Goal: Task Accomplishment & Management: Manage account settings

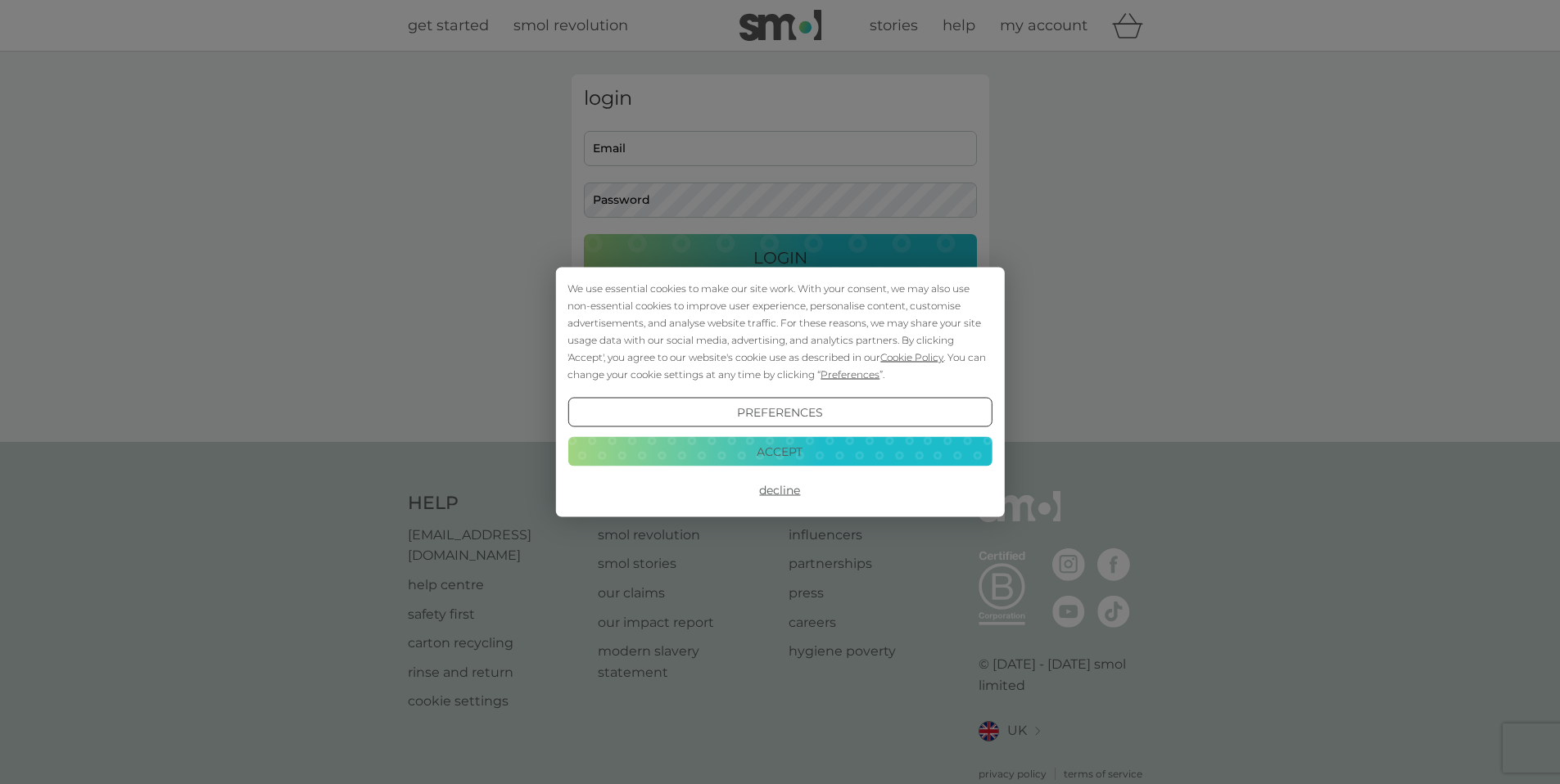
type input "jo@harris4.net"
click at [763, 446] on button "Accept" at bounding box center [780, 451] width 424 height 30
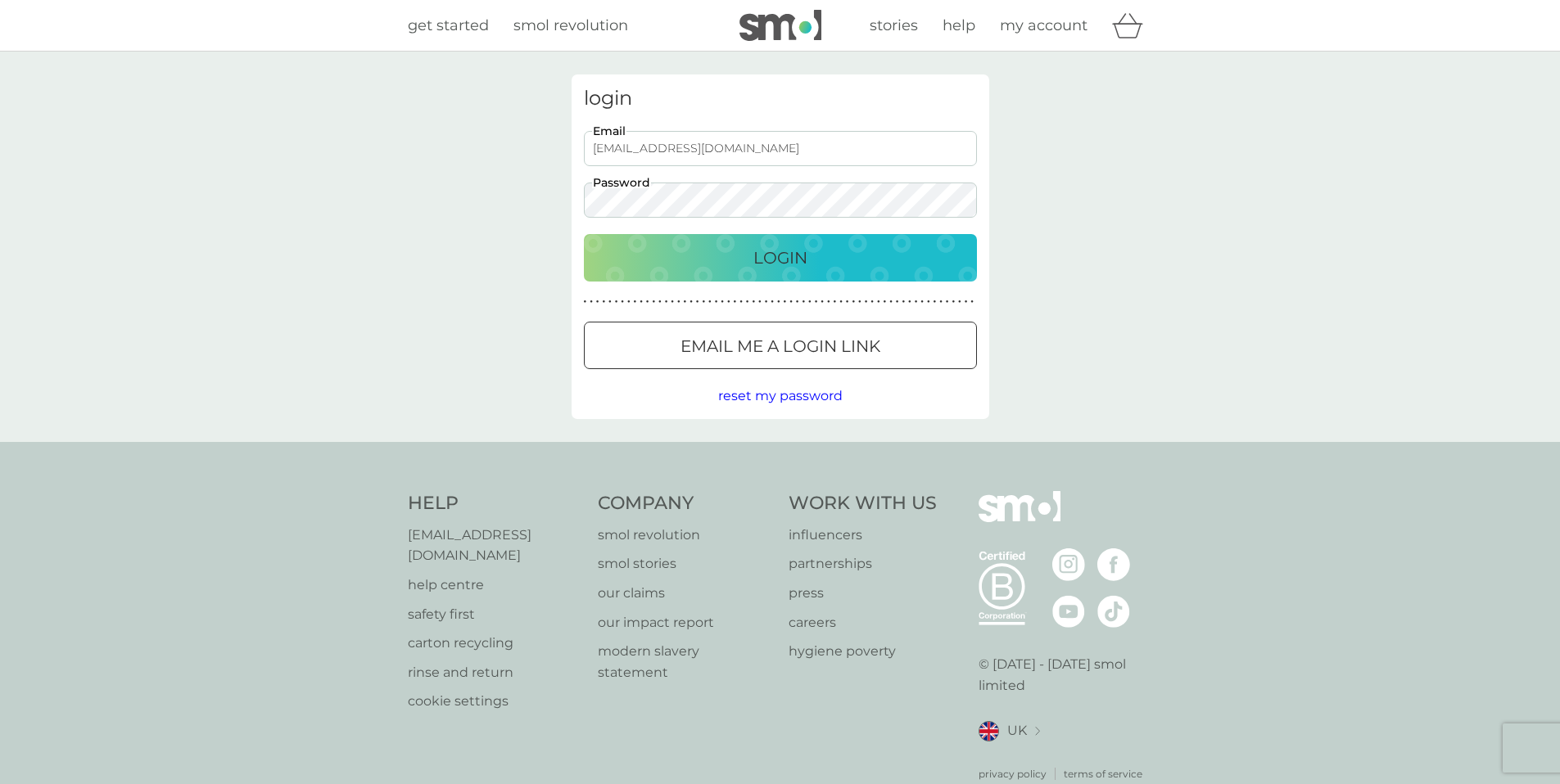
click at [730, 260] on div "Login" at bounding box center [780, 258] width 360 height 26
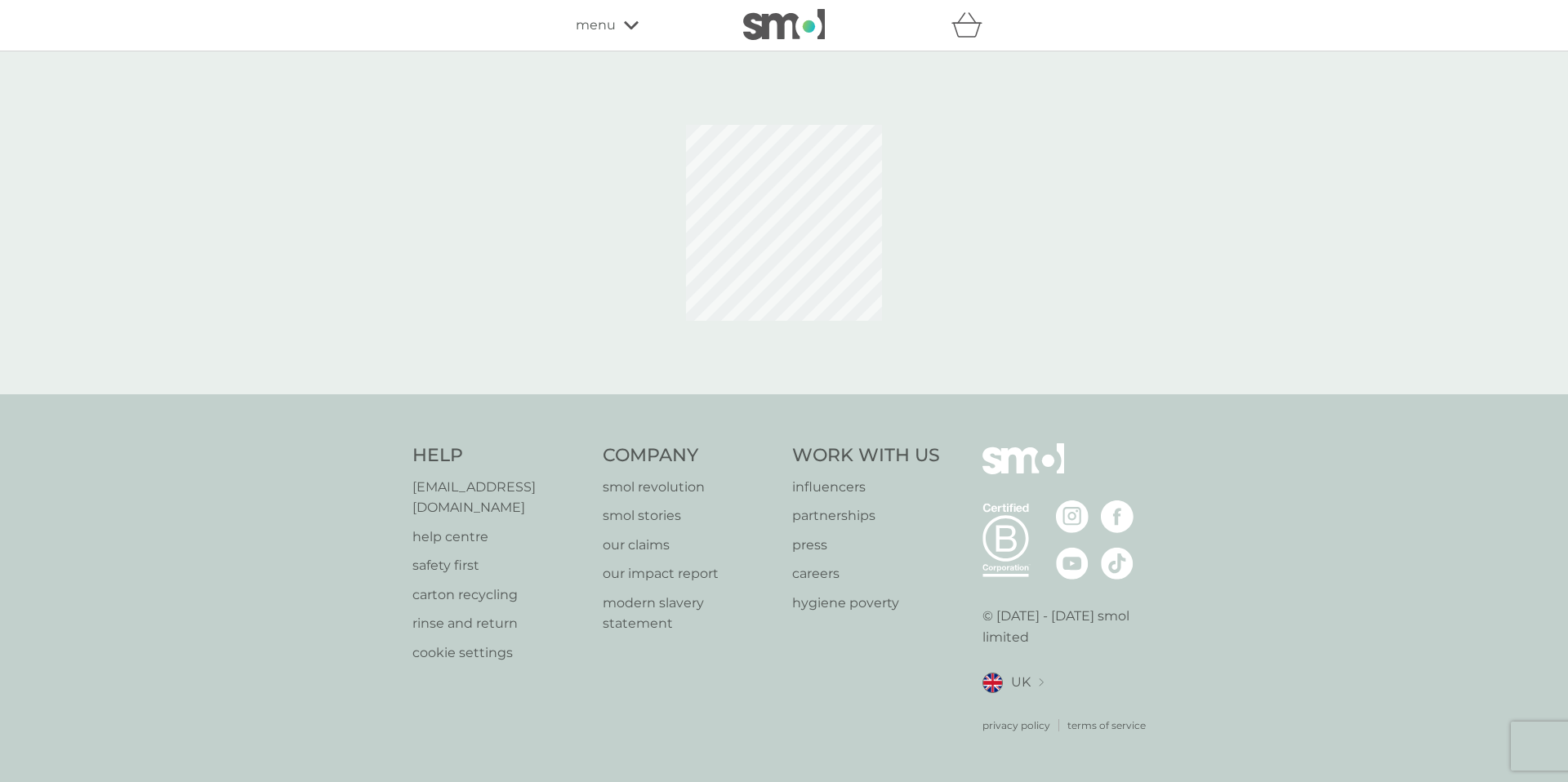
click at [630, 27] on icon at bounding box center [631, 24] width 15 height 10
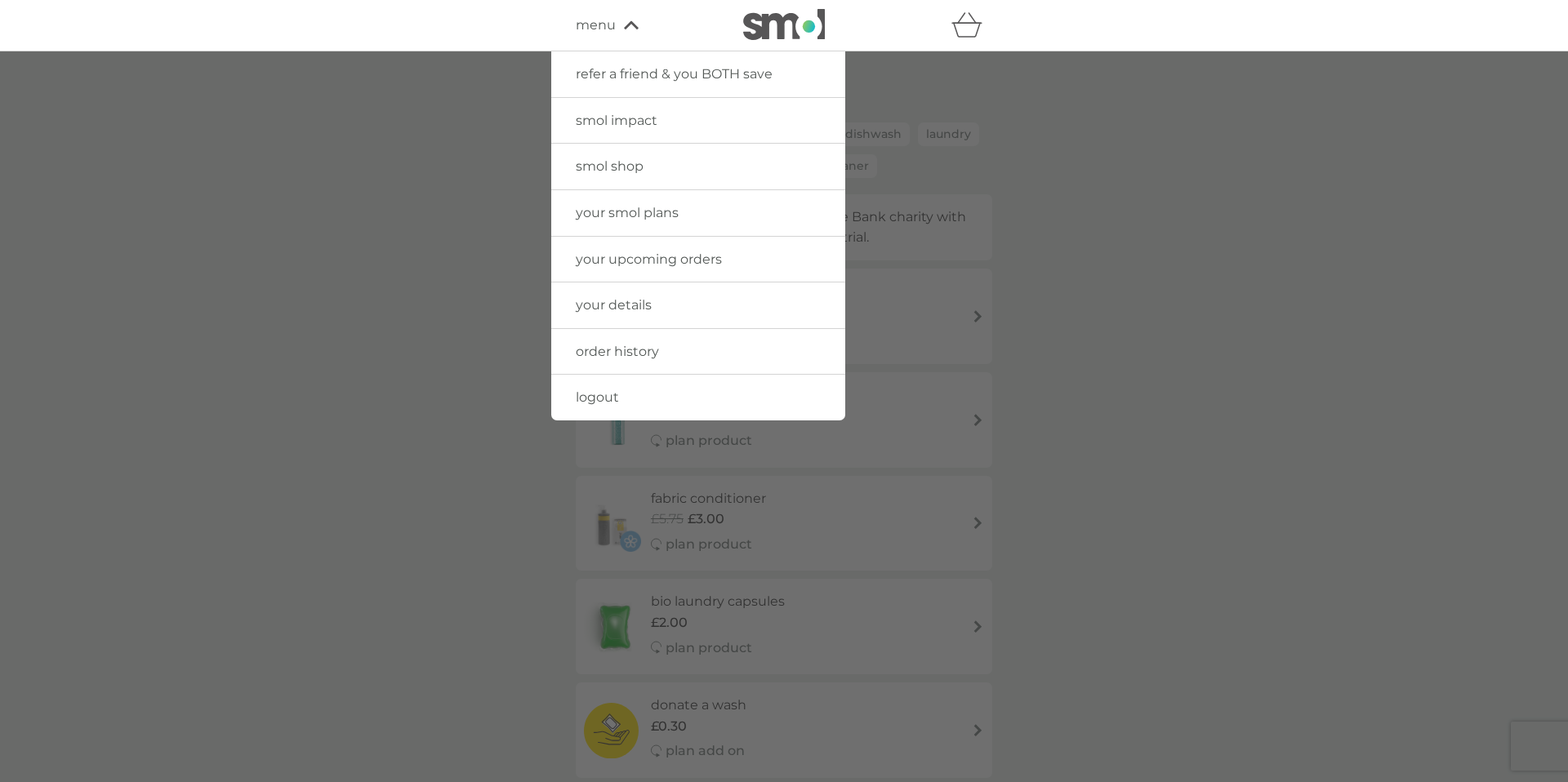
click at [626, 266] on span "your upcoming orders" at bounding box center [649, 260] width 146 height 16
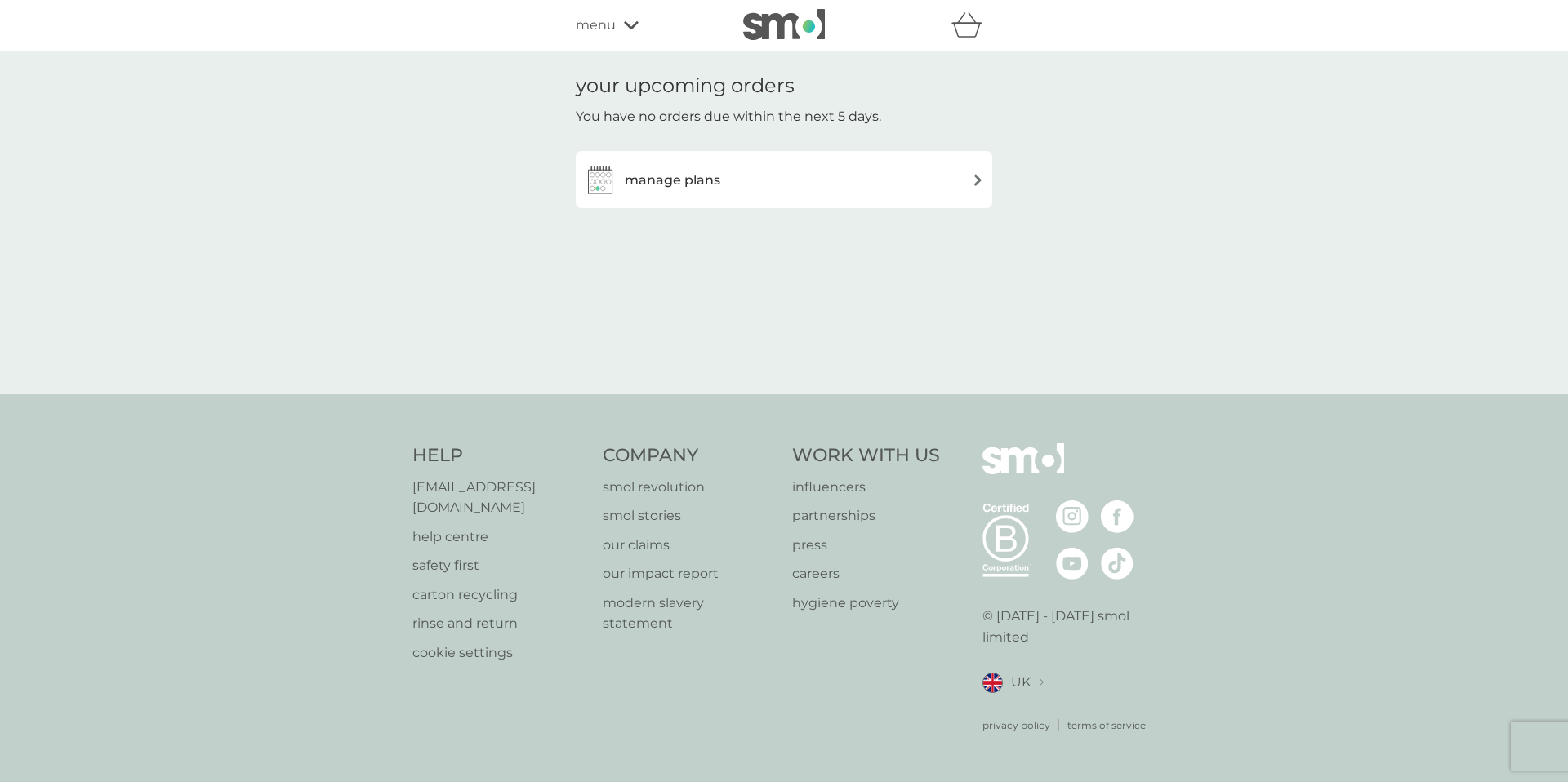
click at [686, 186] on h3 "manage plans" at bounding box center [672, 180] width 95 height 21
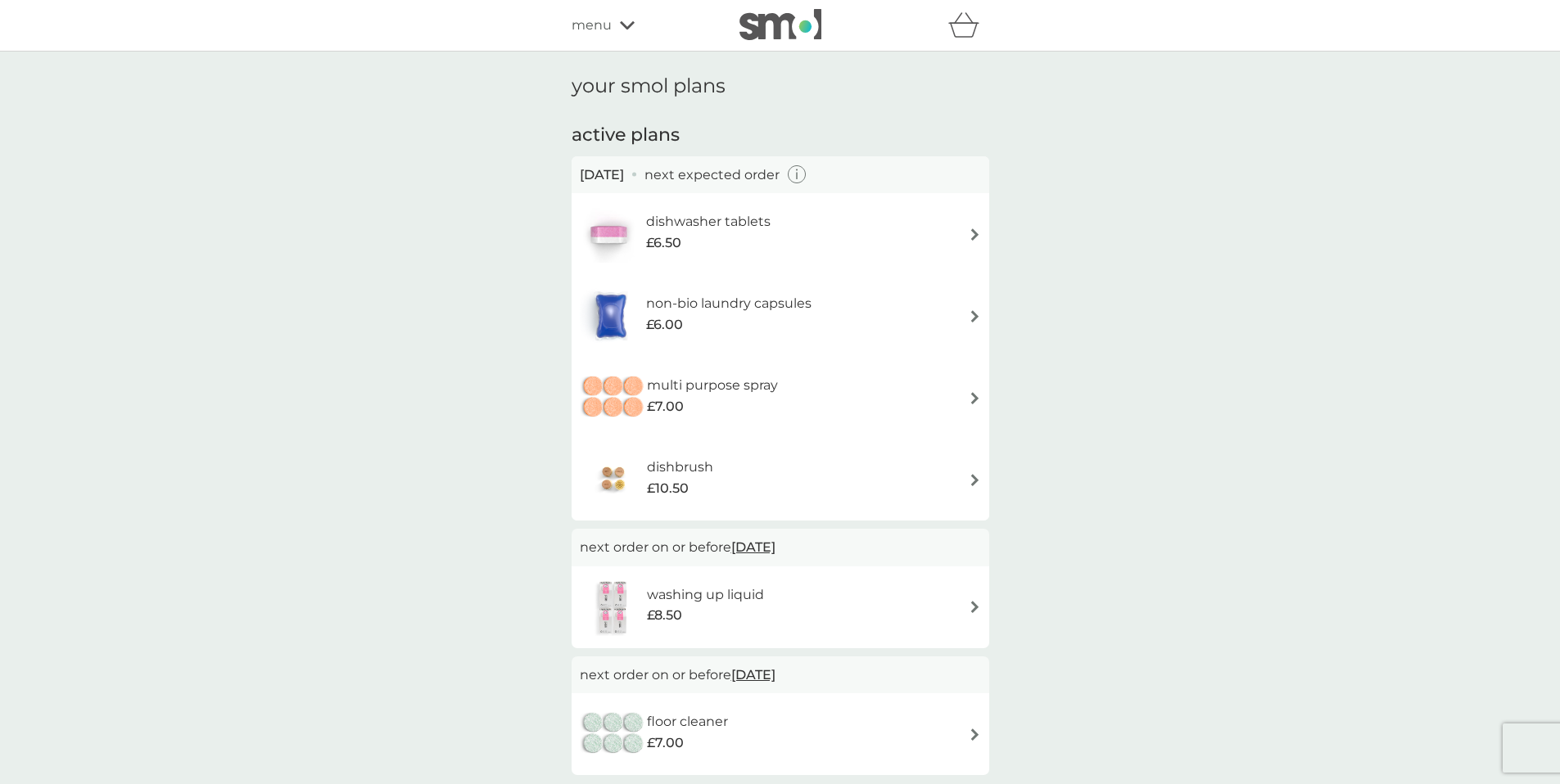
click at [949, 318] on div "non-bio laundry capsules £6.00" at bounding box center [781, 315] width 401 height 57
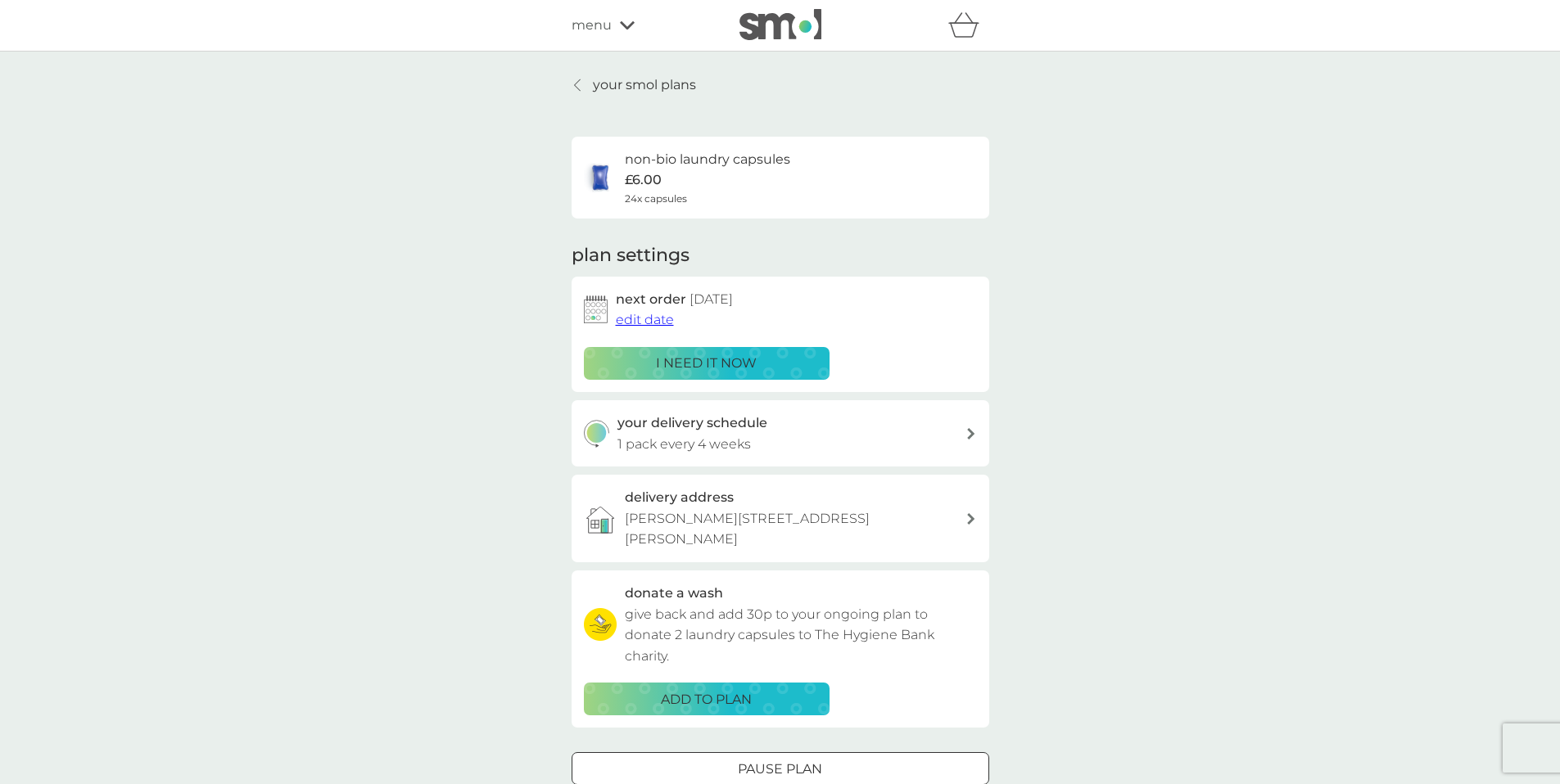
click at [715, 359] on p "i need it now" at bounding box center [706, 364] width 101 height 21
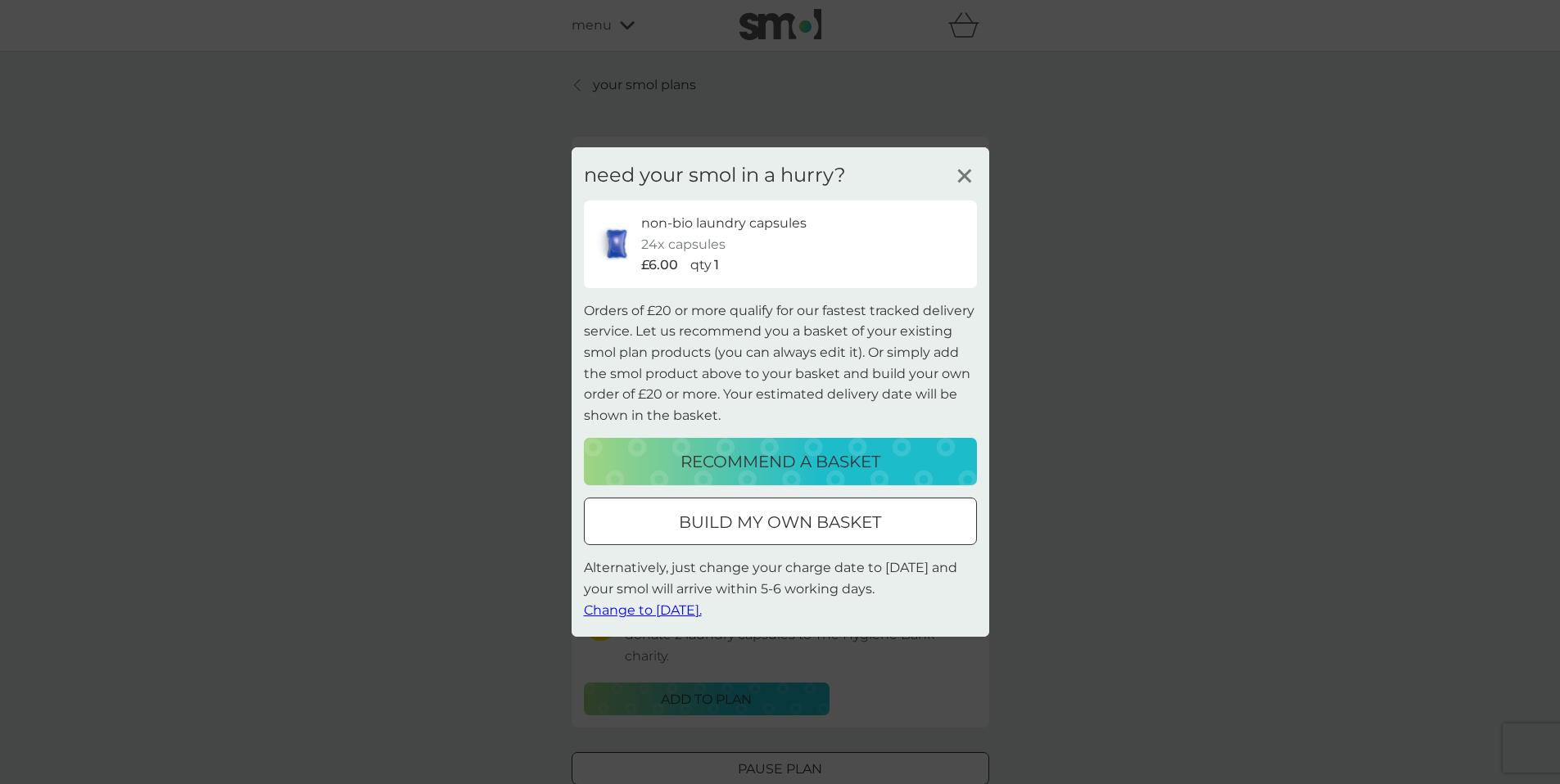
click at [662, 613] on span "Change to [DATE]." at bounding box center [642, 610] width 118 height 16
